Goal: Task Accomplishment & Management: Complete application form

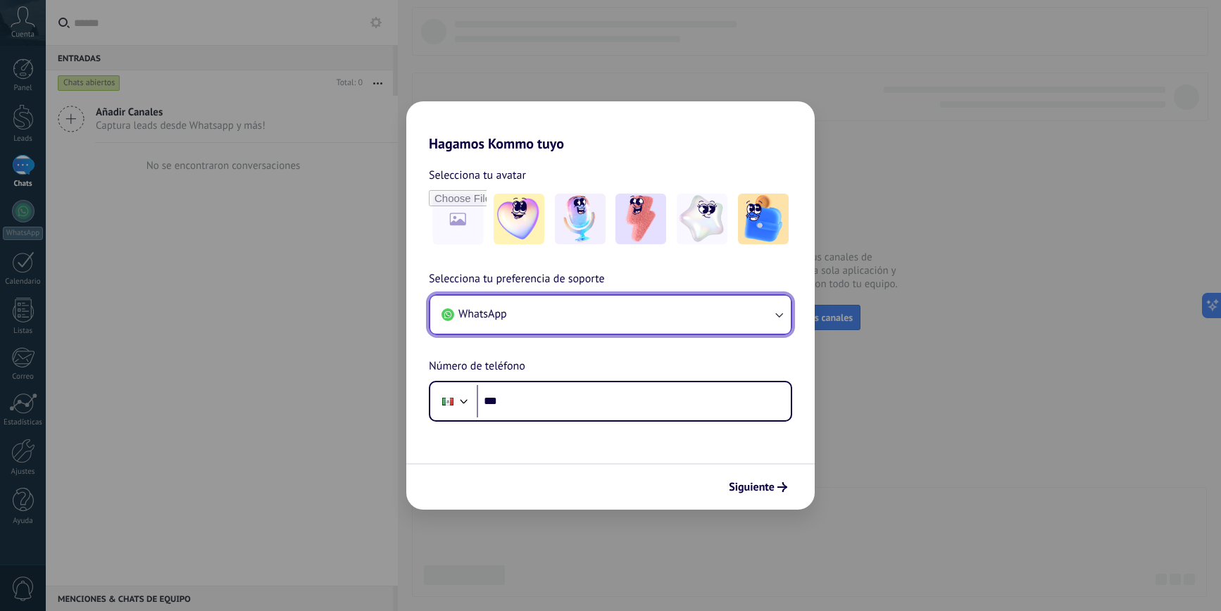
click at [617, 297] on button "WhatsApp" at bounding box center [610, 315] width 361 height 38
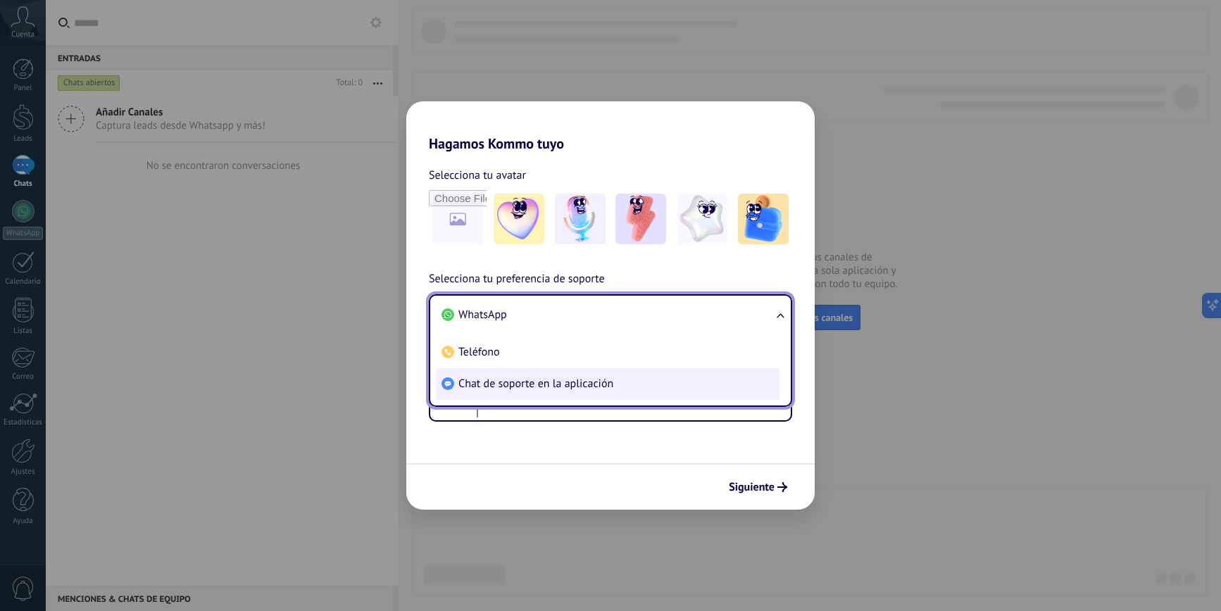
click at [553, 379] on span "Chat de soporte en la aplicación" at bounding box center [536, 384] width 155 height 14
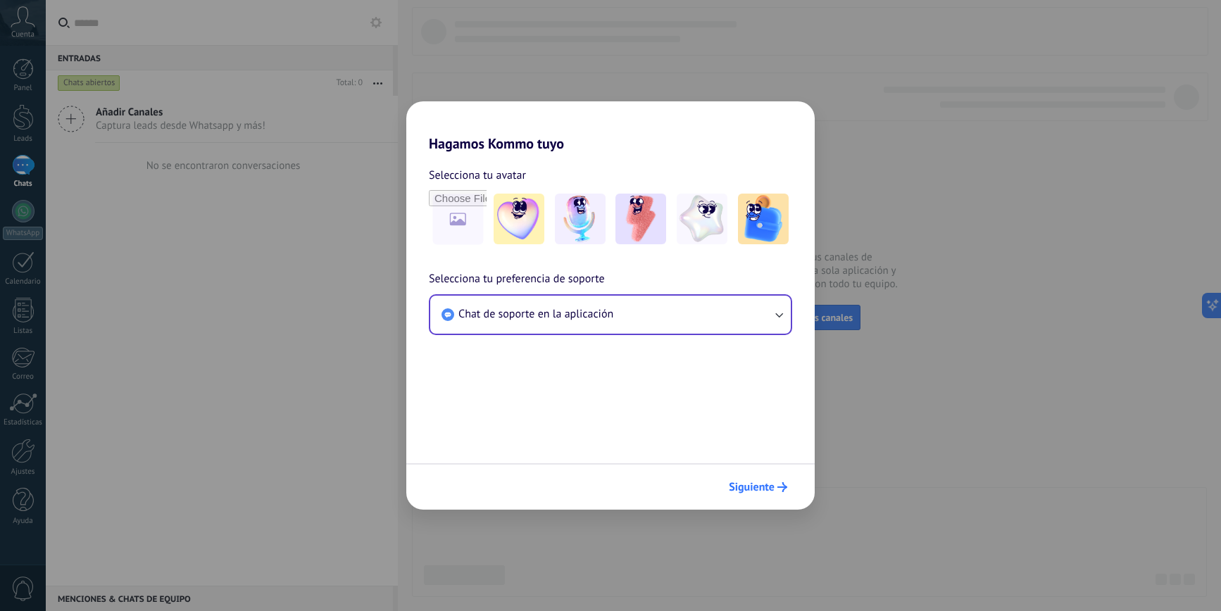
click at [757, 483] on span "Siguiente" at bounding box center [752, 488] width 46 height 10
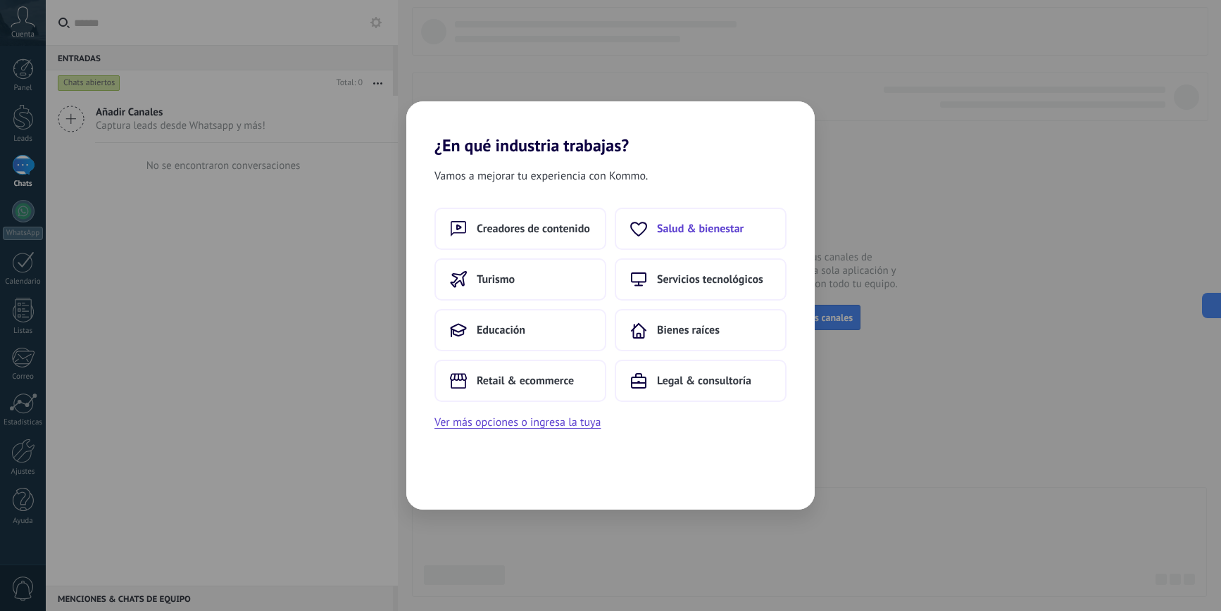
click at [657, 232] on span "Salud & bienestar" at bounding box center [700, 229] width 87 height 14
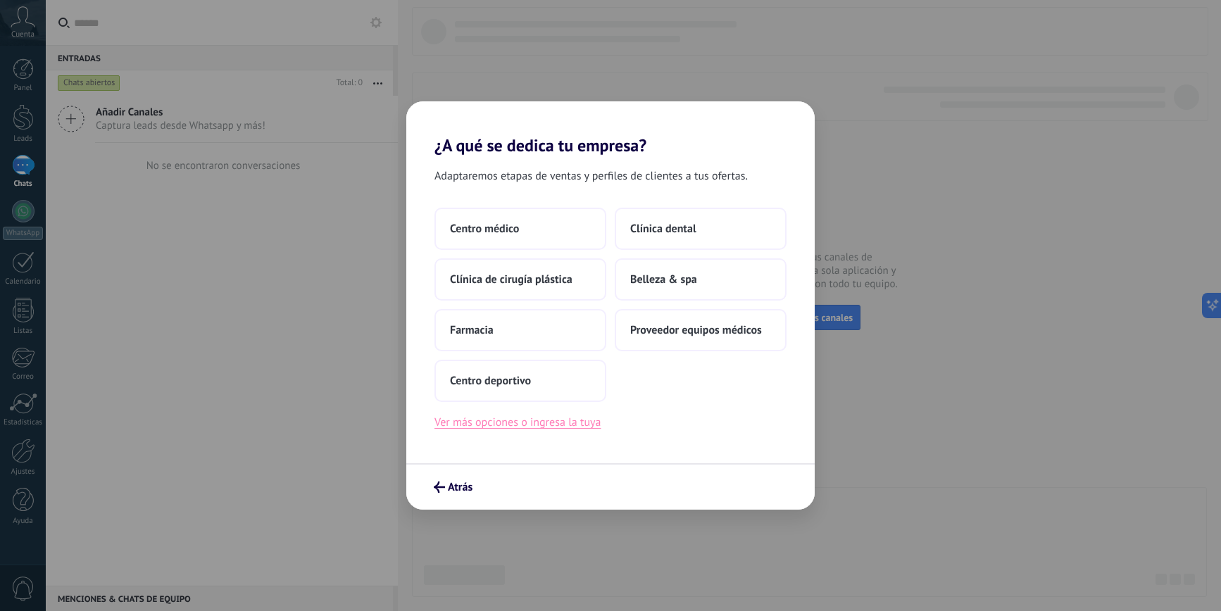
click at [565, 425] on button "Ver más opciones o ingresa la tuya" at bounding box center [518, 422] width 166 height 18
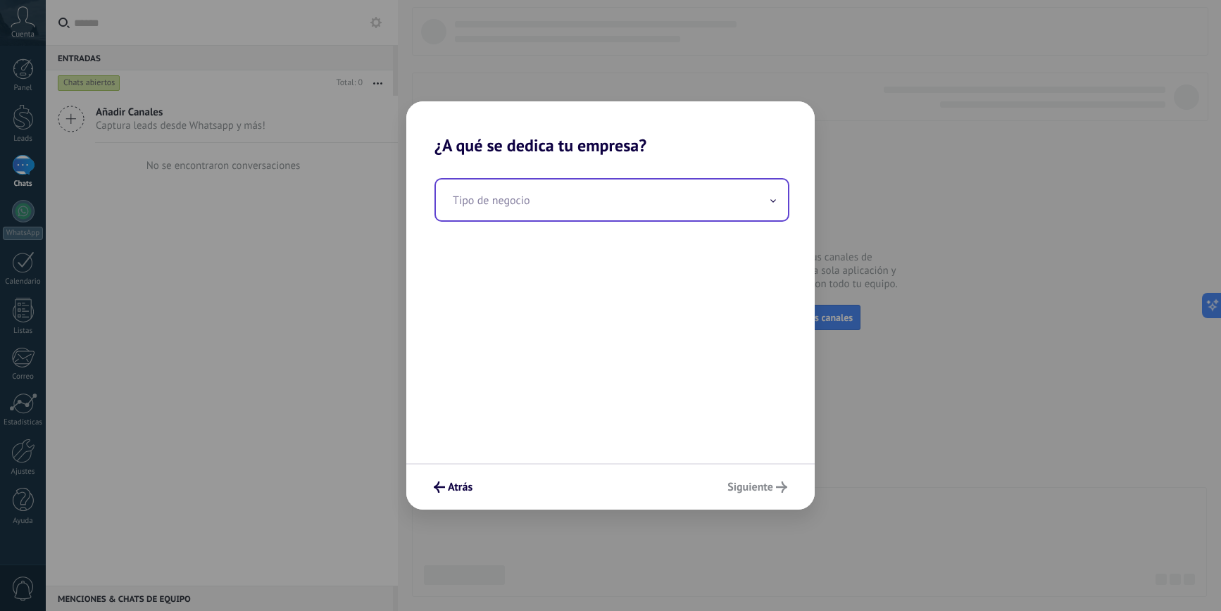
click at [516, 193] on input "text" at bounding box center [612, 200] width 352 height 41
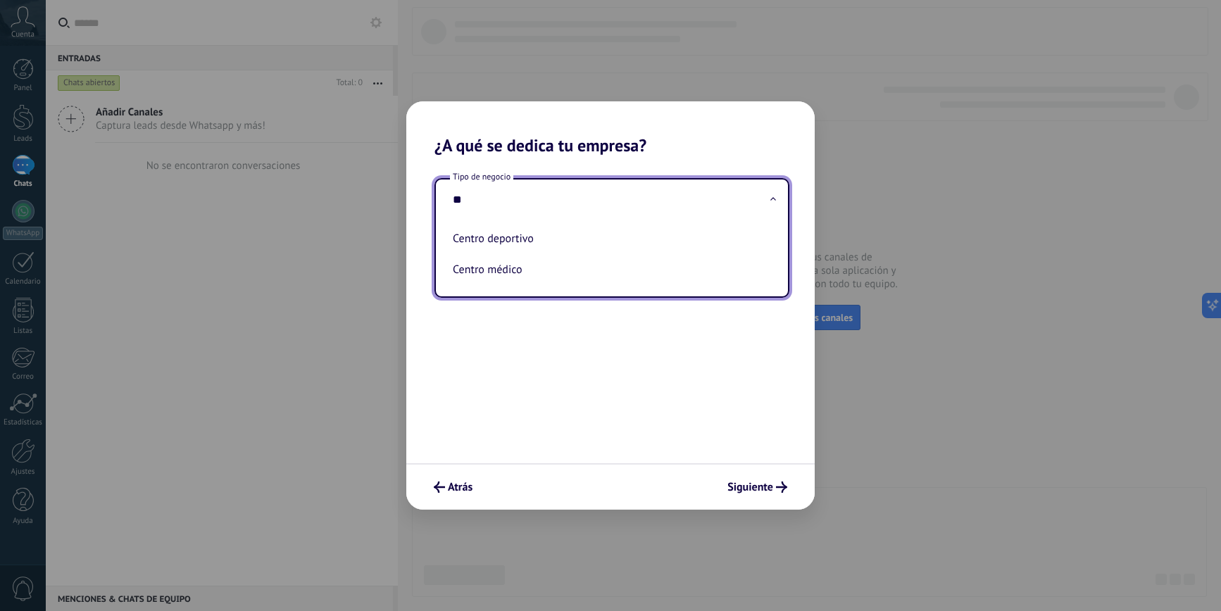
type input "*"
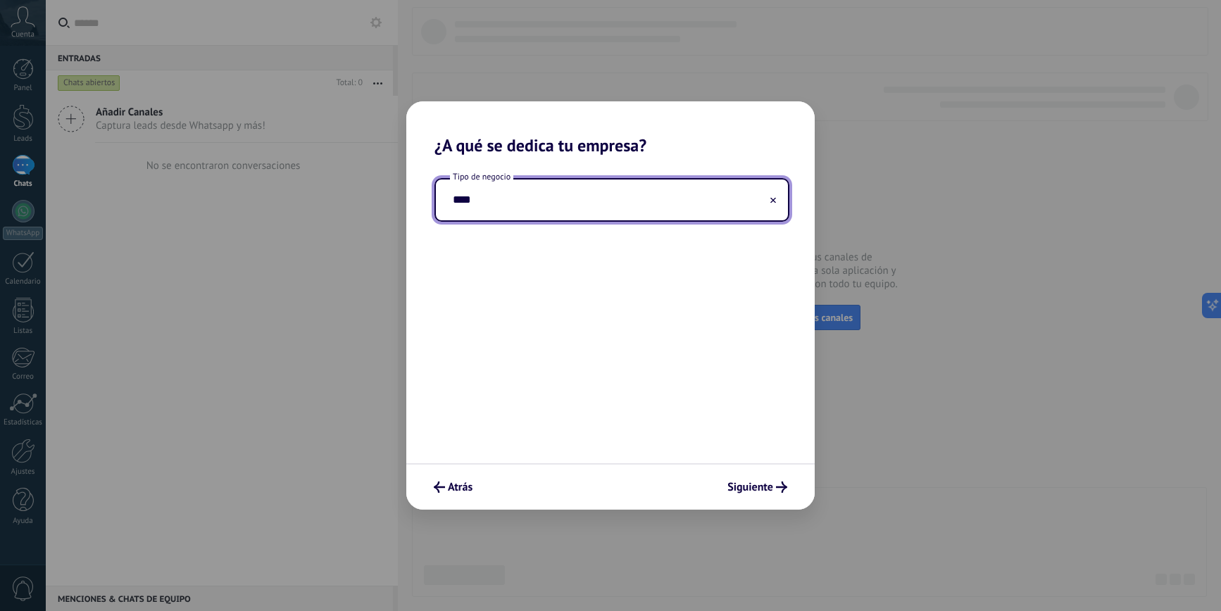
type input "*****"
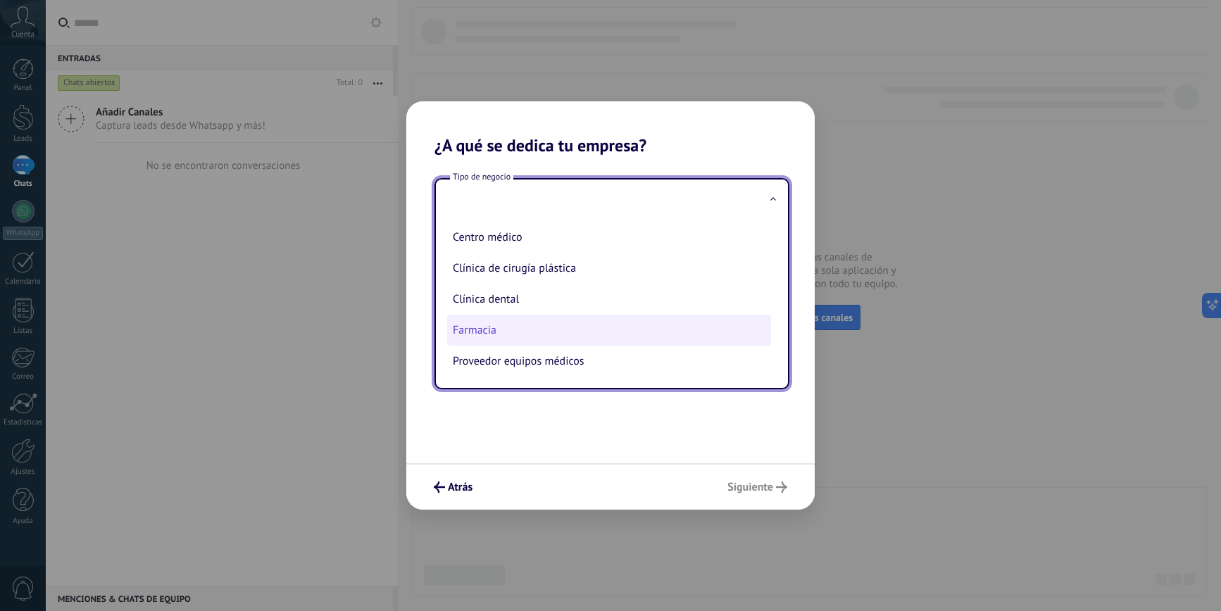
scroll to position [68, 0]
click at [470, 485] on span "Atrás" at bounding box center [460, 488] width 25 height 10
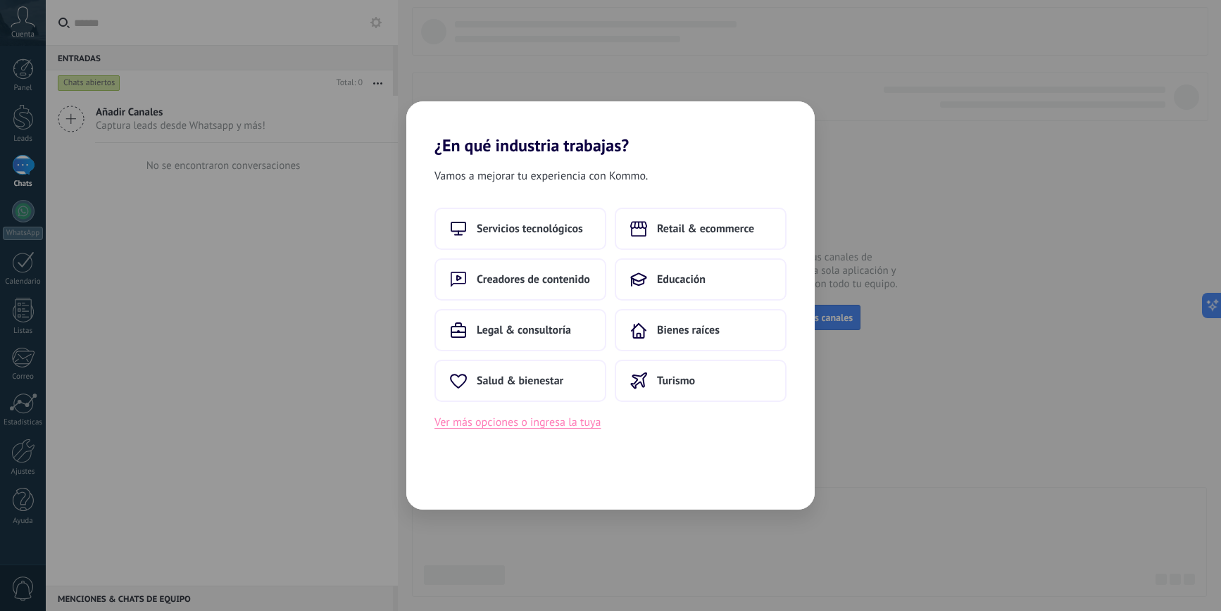
click at [527, 422] on button "Ver más opciones o ingresa la tuya" at bounding box center [518, 422] width 166 height 18
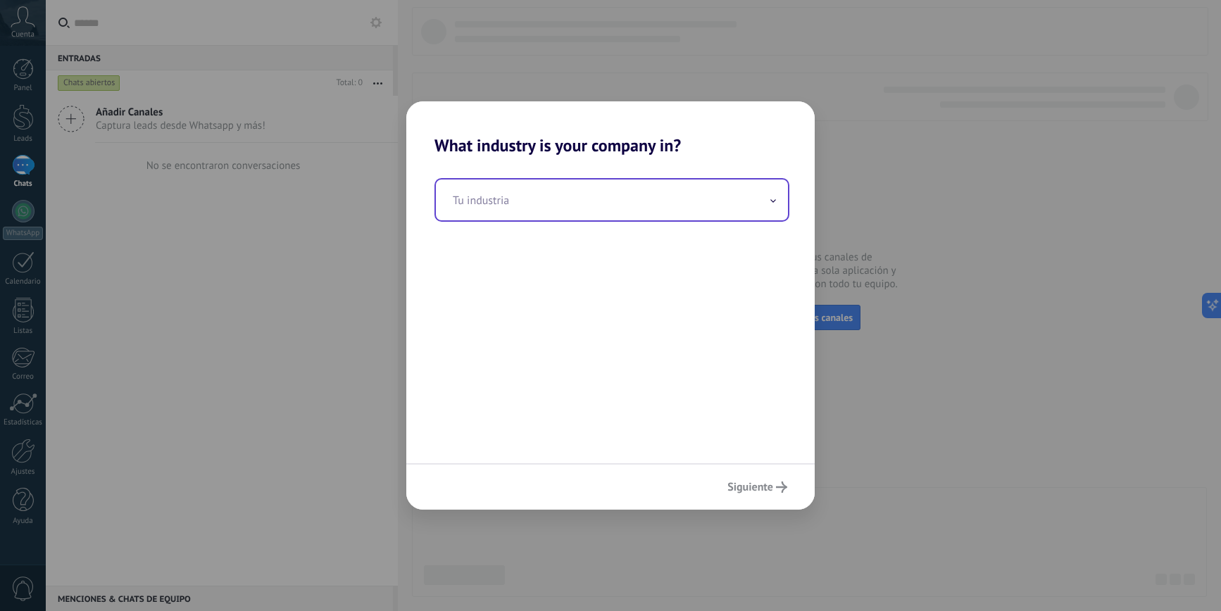
click at [545, 192] on input "text" at bounding box center [612, 200] width 352 height 41
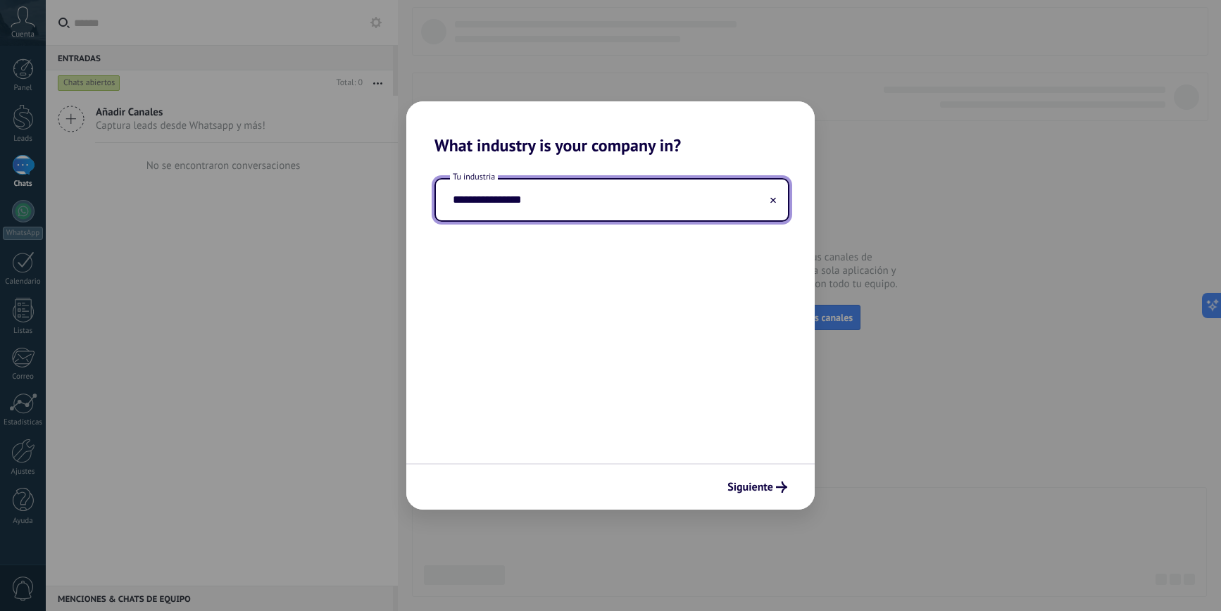
click at [464, 200] on input "**********" at bounding box center [612, 200] width 352 height 41
click at [505, 199] on input "**********" at bounding box center [612, 200] width 352 height 41
type input "**********"
click at [771, 485] on span "Siguiente" at bounding box center [751, 488] width 46 height 10
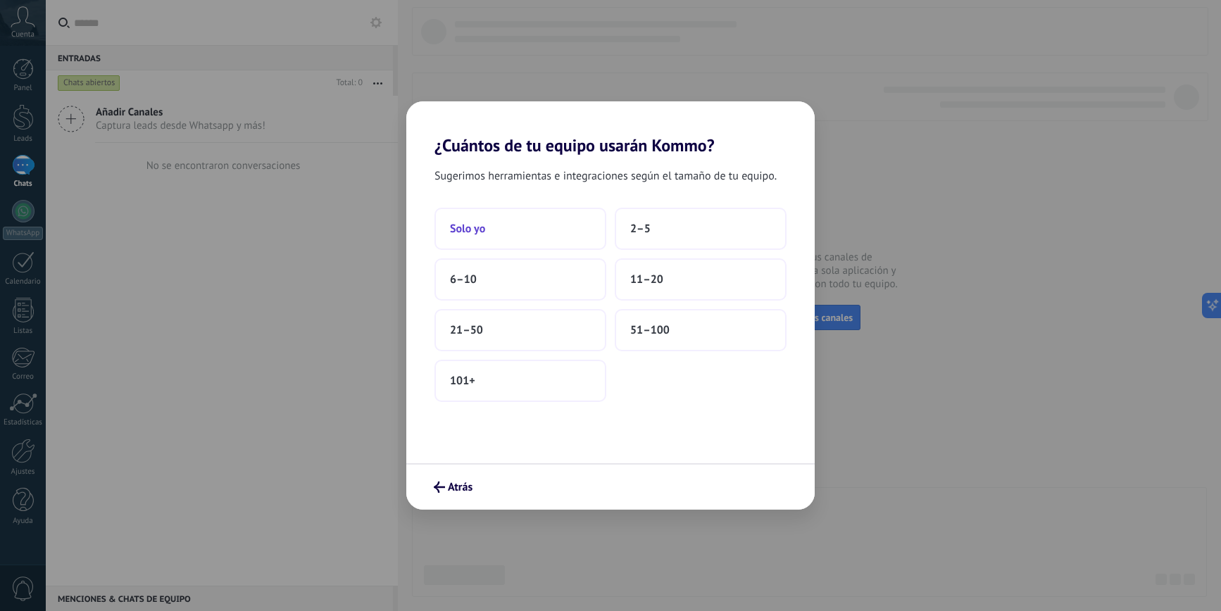
click at [559, 235] on button "Solo yo" at bounding box center [521, 229] width 172 height 42
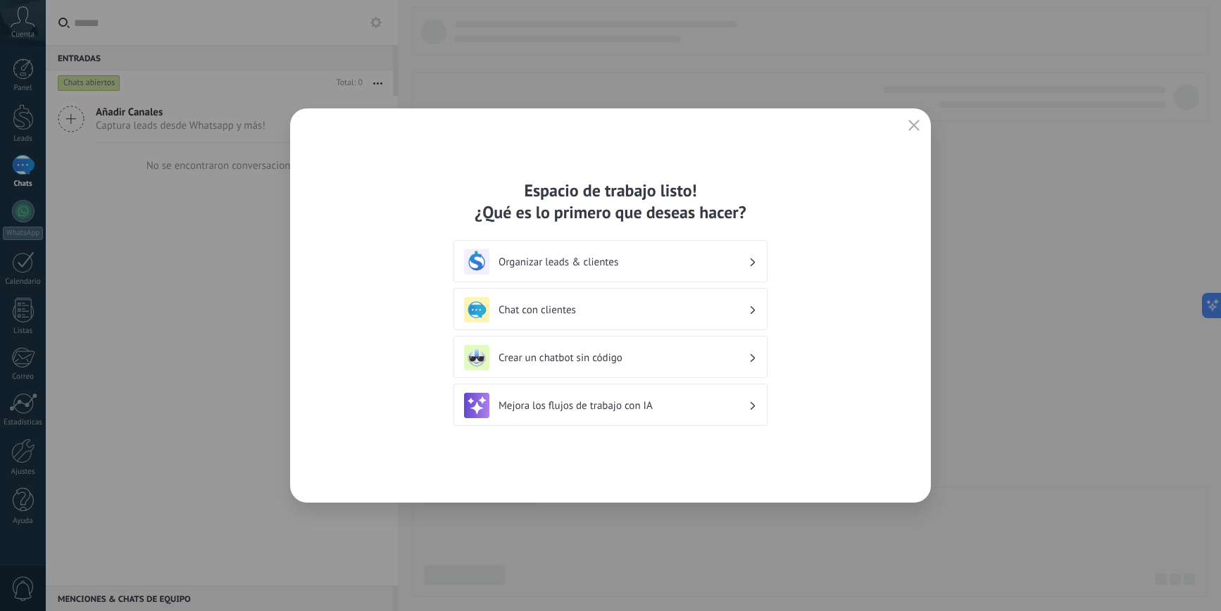
click at [907, 126] on button "button" at bounding box center [914, 126] width 18 height 20
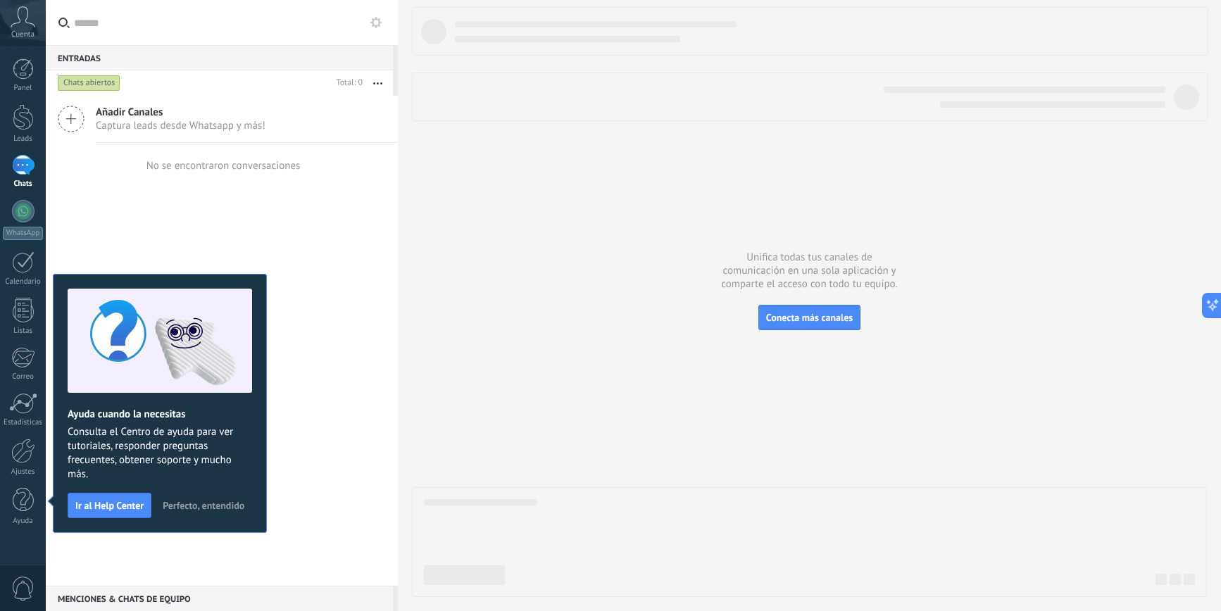
click at [208, 506] on span "Perfecto, entendido" at bounding box center [204, 506] width 82 height 10
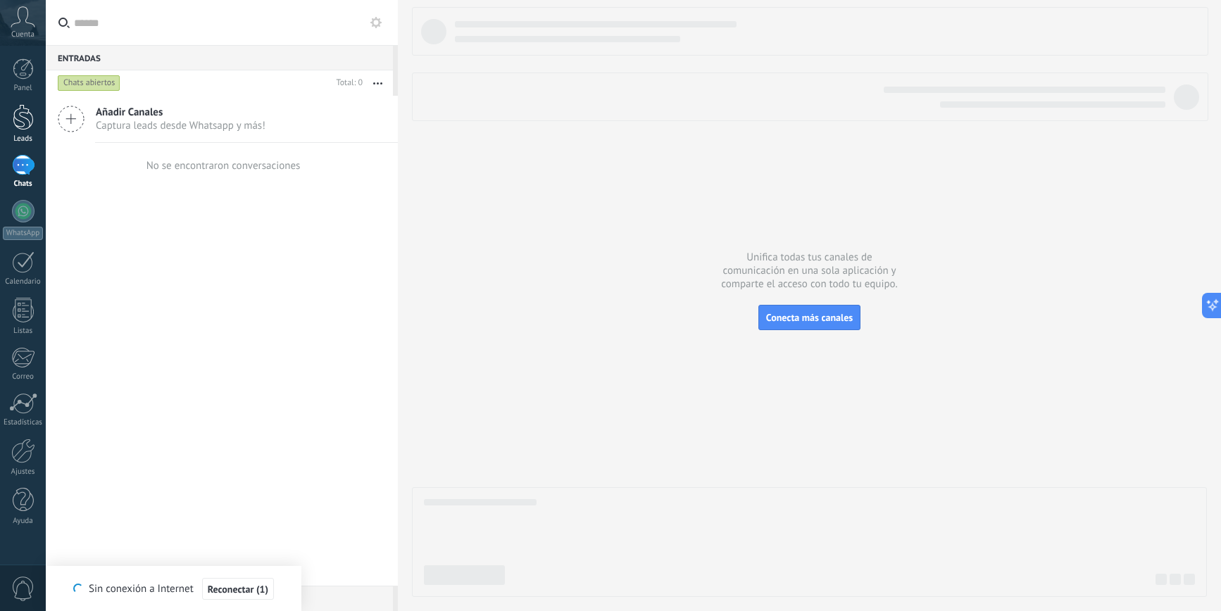
click at [25, 124] on div at bounding box center [23, 117] width 21 height 26
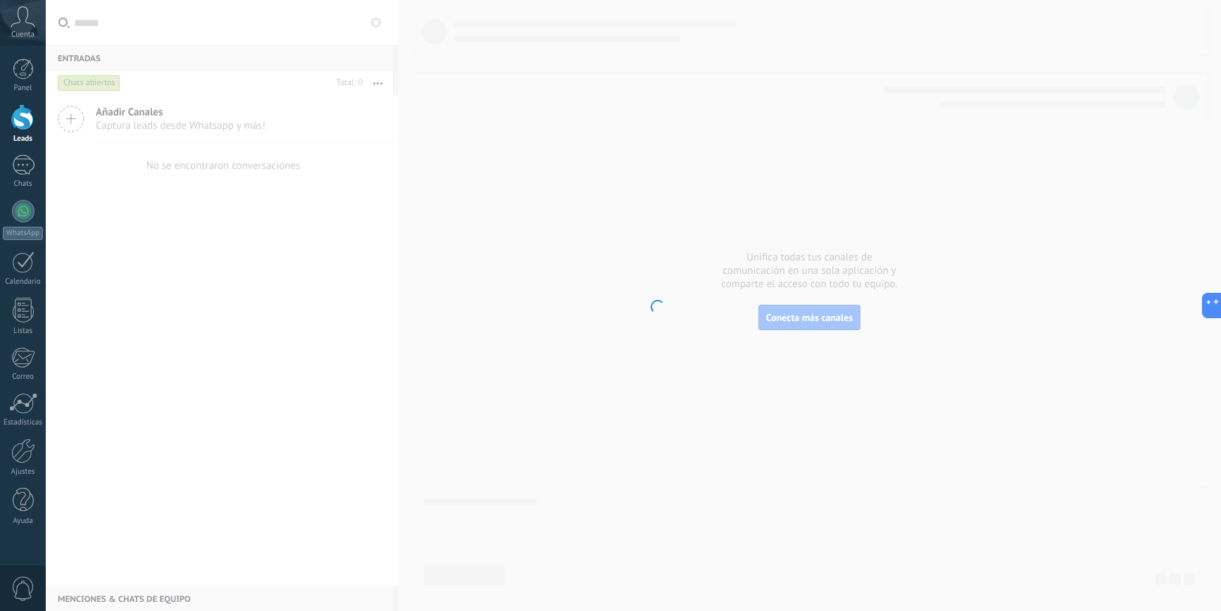
drag, startPoint x: 533, startPoint y: 101, endPoint x: 493, endPoint y: 89, distance: 41.0
click at [530, 99] on body ".abccls-1,.abccls-2{fill-rule:evenodd}.abccls-2{fill:#fff} .abfcls-1{fill:none}…" at bounding box center [610, 305] width 1221 height 611
